Goal: Transaction & Acquisition: Subscribe to service/newsletter

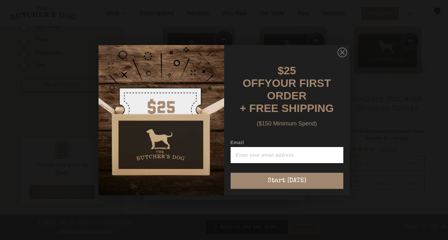
click at [197, 117] on img "POPUP Form" at bounding box center [162, 120] width 126 height 150
click at [272, 154] on input "Email" at bounding box center [287, 155] width 113 height 16
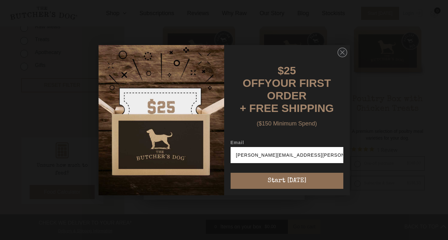
type input "brooke.freer@gmail.com"
click at [279, 179] on button "Start [DATE]" at bounding box center [287, 181] width 113 height 16
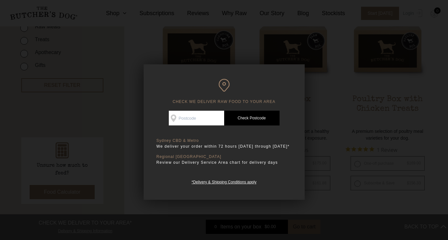
click at [193, 122] on input "Check Availability At" at bounding box center [196, 118] width 55 height 15
type input "2227"
click at [237, 119] on link "Check Postcode" at bounding box center [251, 118] width 55 height 15
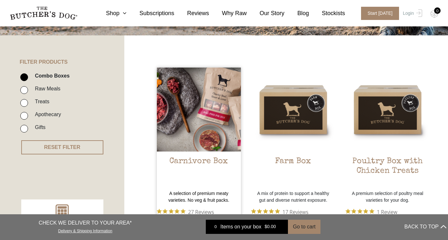
scroll to position [122, 0]
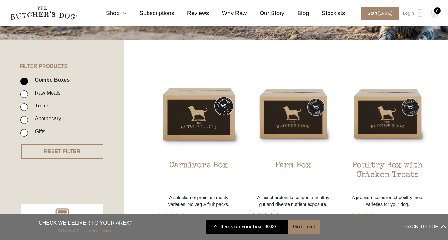
click at [71, 232] on link "Delivery & Shipping Information" at bounding box center [85, 230] width 54 height 6
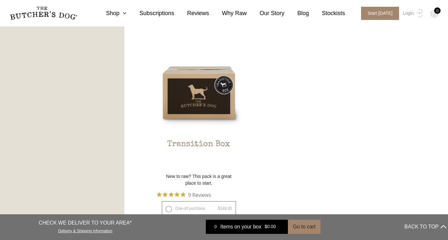
scroll to position [566, 0]
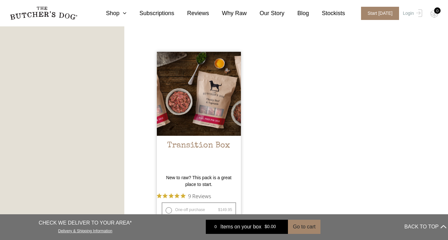
click at [227, 121] on img at bounding box center [199, 94] width 84 height 84
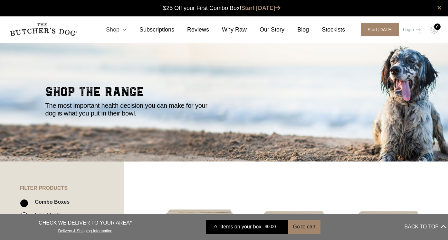
scroll to position [0, 0]
click at [125, 28] on icon at bounding box center [122, 30] width 7 height 6
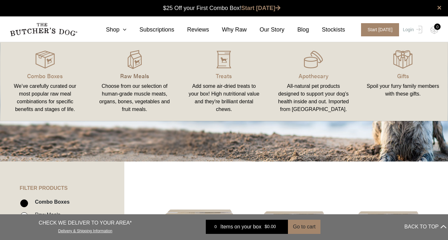
click at [132, 79] on p "Raw Meals" at bounding box center [135, 76] width 74 height 9
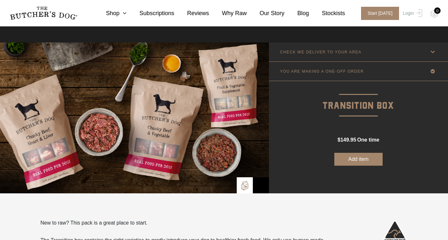
scroll to position [48, 0]
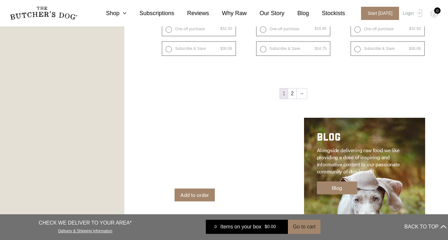
scroll to position [898, 0]
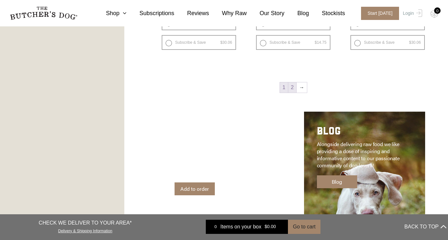
click at [291, 90] on link "2" at bounding box center [292, 87] width 8 height 10
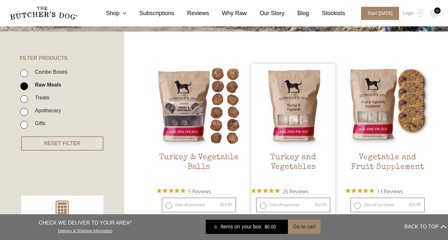
scroll to position [143, 0]
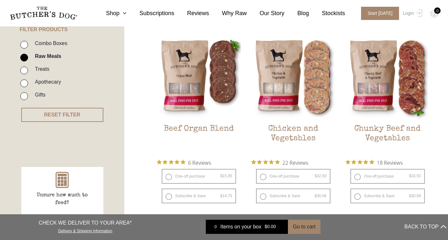
scroll to position [158, 0]
